Goal: Check status: Check status

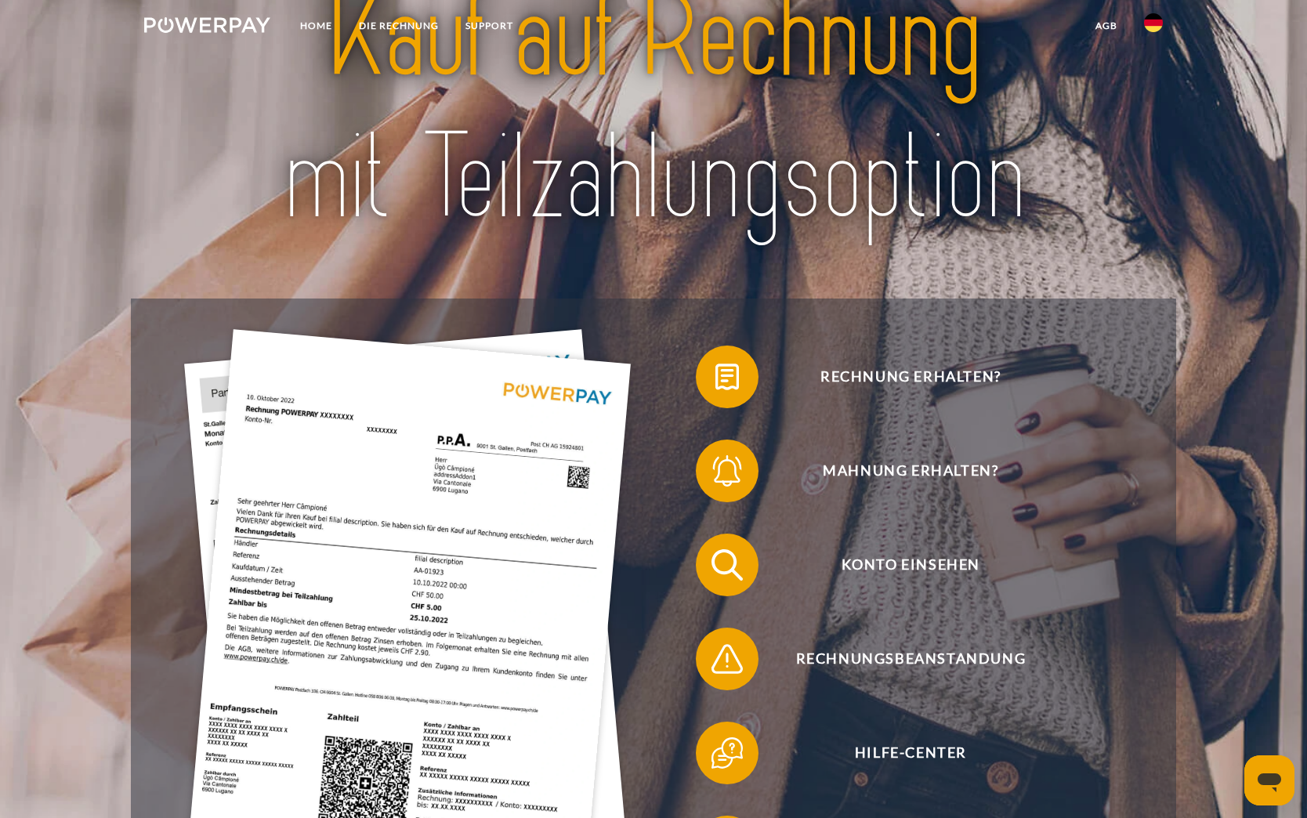
scroll to position [313, 0]
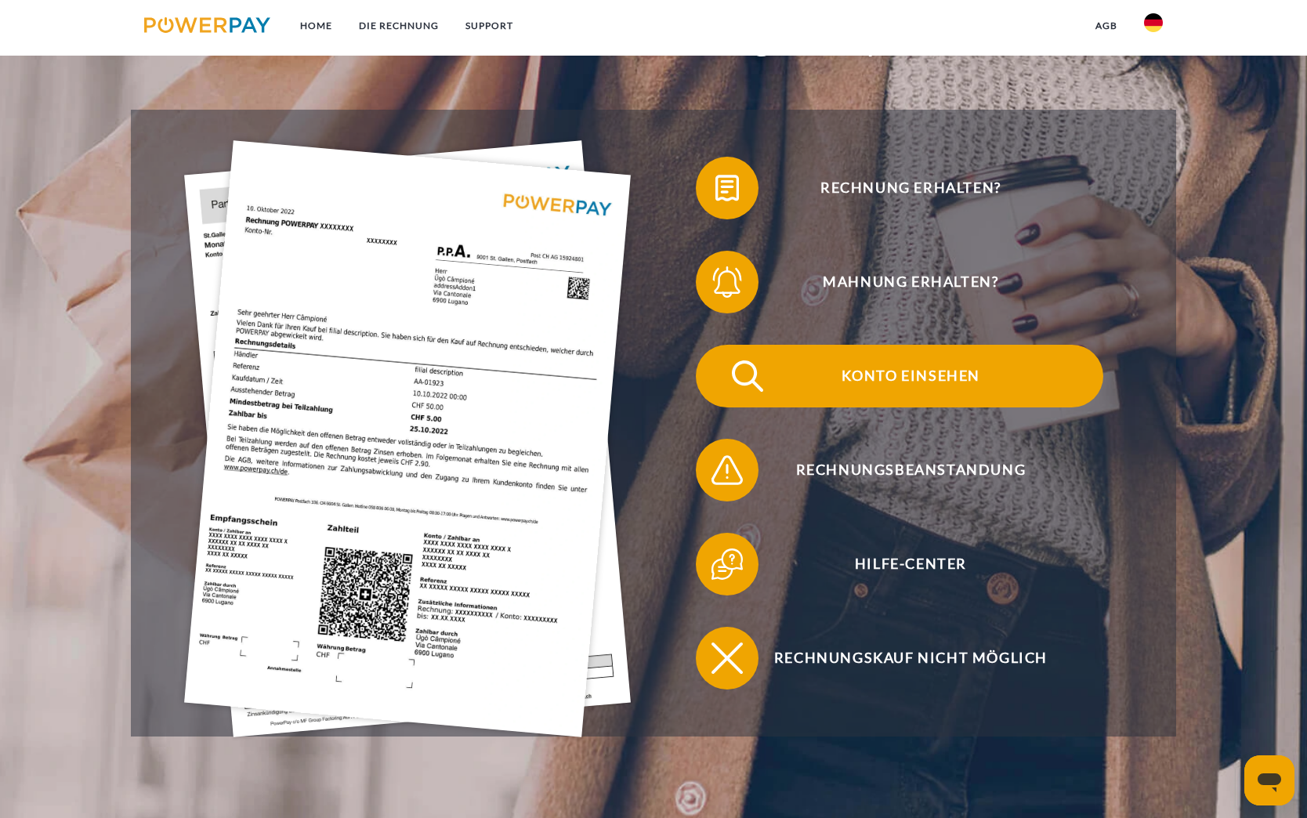
click at [918, 358] on span "Konto einsehen" at bounding box center [911, 376] width 384 height 63
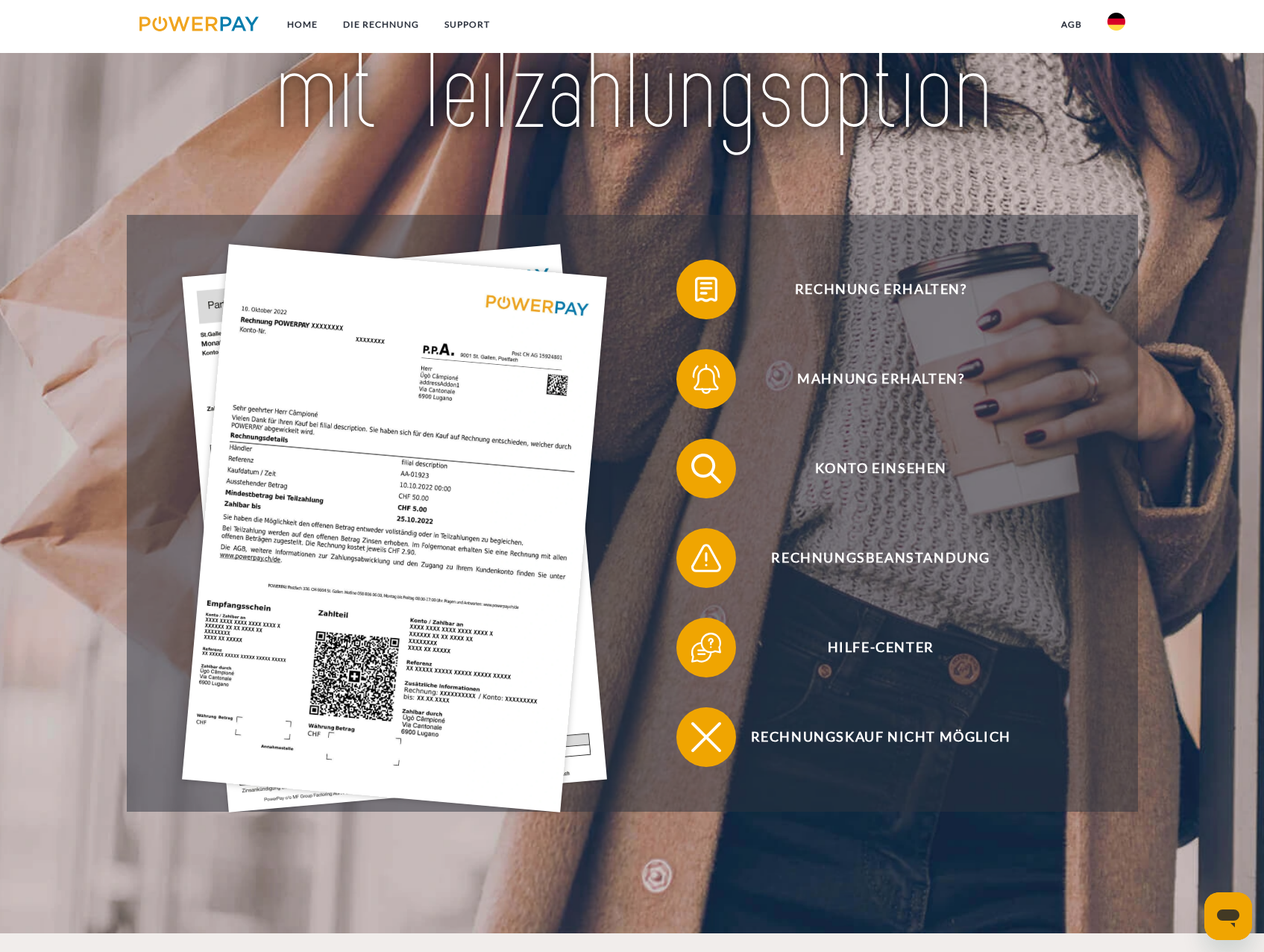
scroll to position [224, 0]
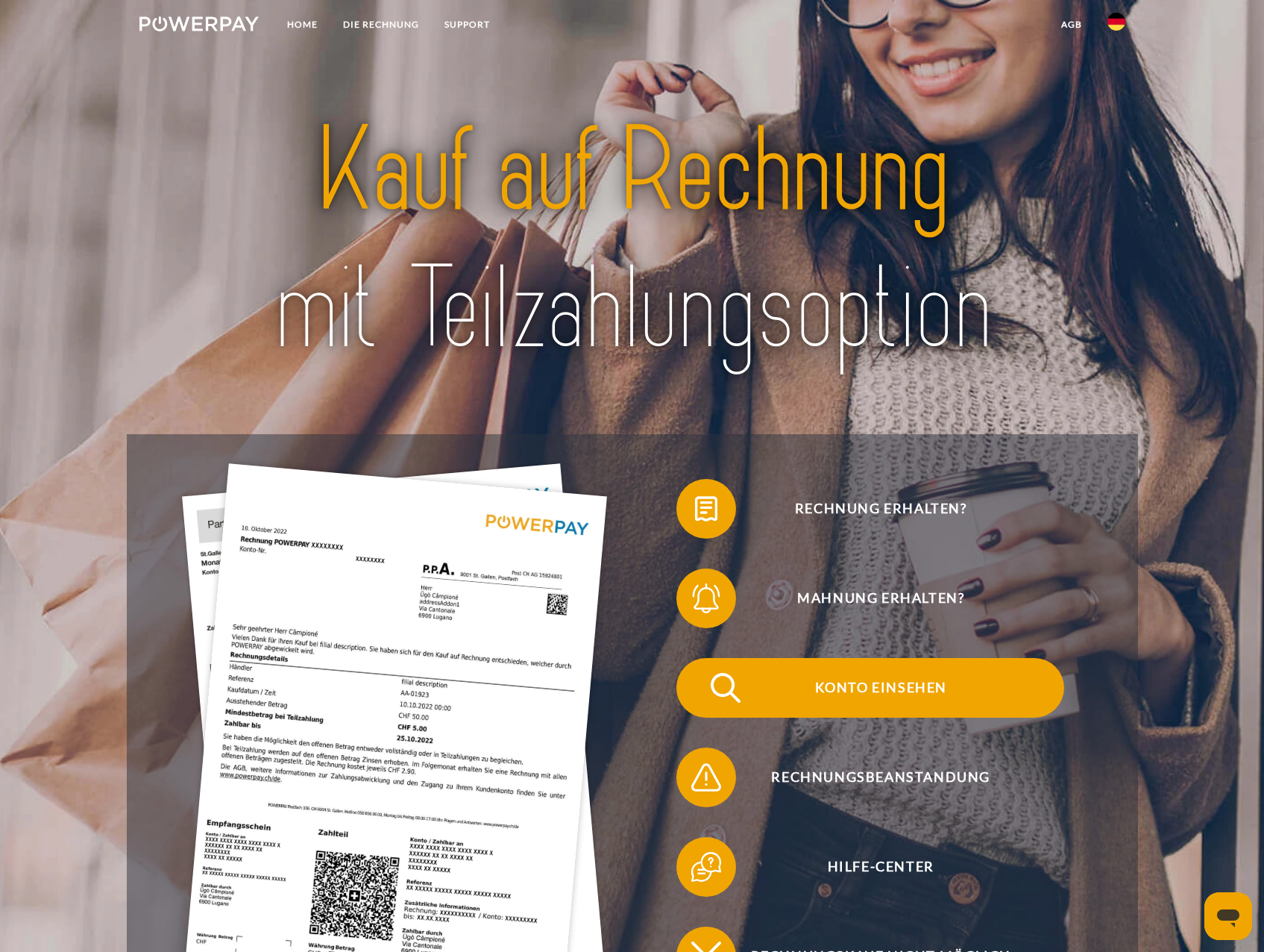
click at [901, 698] on span "Konto einsehen" at bounding box center [880, 687] width 365 height 60
